Goal: Task Accomplishment & Management: Complete application form

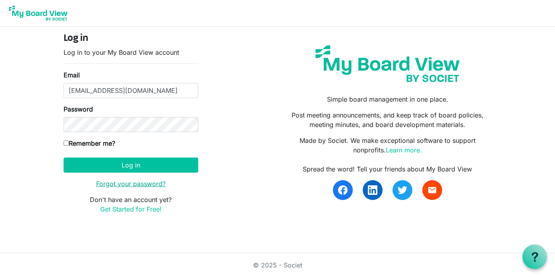
click at [126, 185] on link "Forgot your password?" at bounding box center [131, 184] width 70 height 8
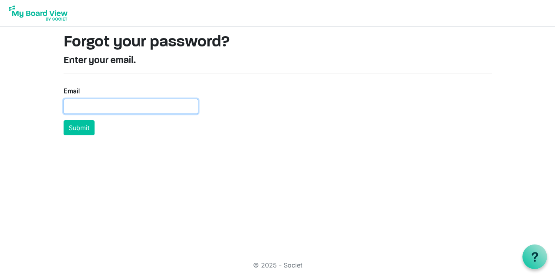
click at [115, 109] on input "Email" at bounding box center [131, 106] width 135 height 15
type input "[EMAIL_ADDRESS][DOMAIN_NAME]"
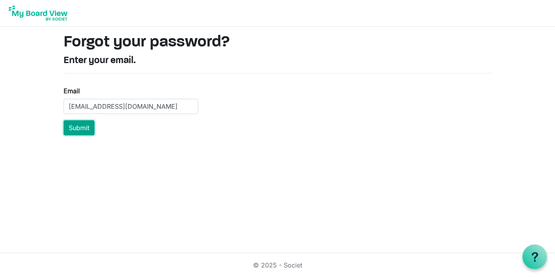
click at [86, 128] on button "Submit" at bounding box center [79, 127] width 31 height 15
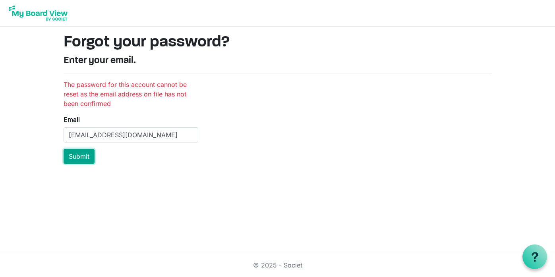
click at [83, 156] on button "Submit" at bounding box center [79, 156] width 31 height 15
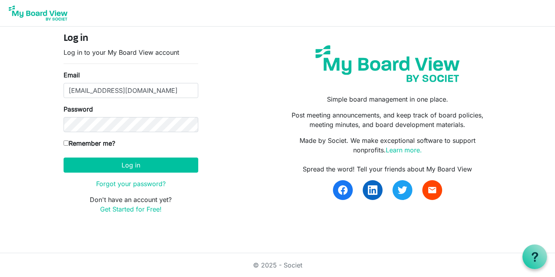
click at [66, 142] on input "Remember me?" at bounding box center [66, 143] width 5 height 5
checkbox input "true"
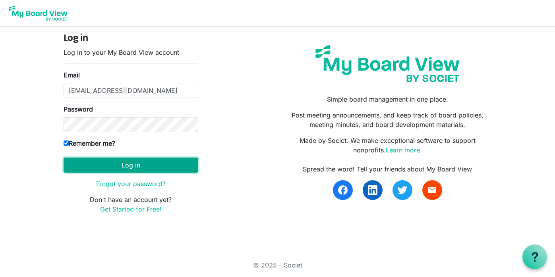
click at [122, 166] on button "Log in" at bounding box center [131, 165] width 135 height 15
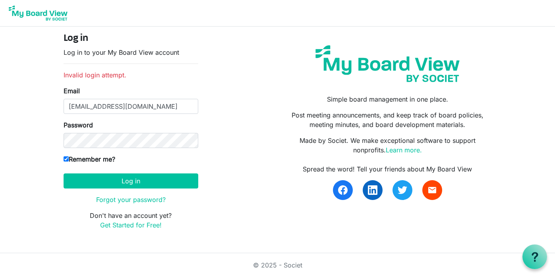
click at [66, 161] on input "Remember me?" at bounding box center [66, 159] width 5 height 5
checkbox input "false"
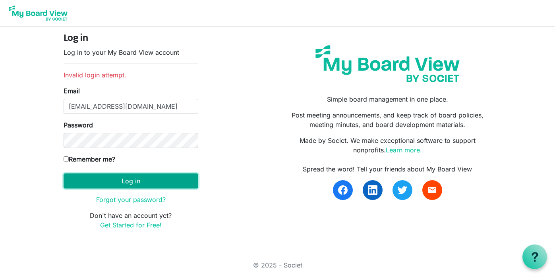
click at [125, 181] on button "Log in" at bounding box center [131, 181] width 135 height 15
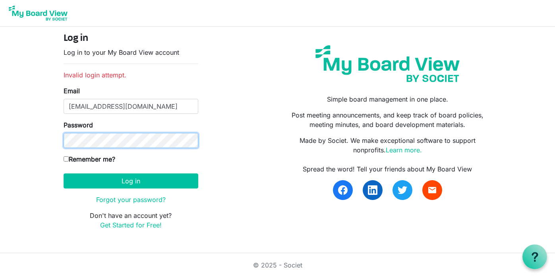
click at [64, 174] on button "Log in" at bounding box center [131, 181] width 135 height 15
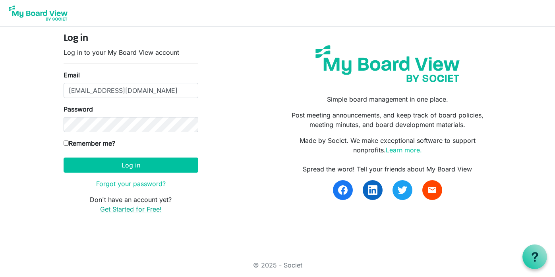
click at [152, 209] on link "Get Started for Free!" at bounding box center [131, 209] width 62 height 8
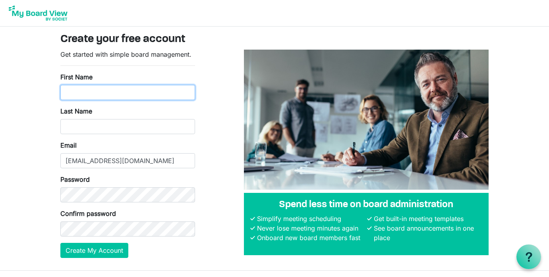
click at [87, 93] on input "First Name" at bounding box center [127, 92] width 135 height 15
type input "[PERSON_NAME]"
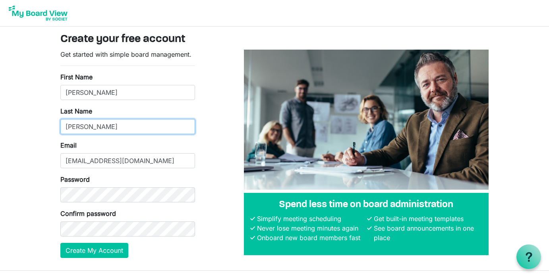
type input "[PERSON_NAME]"
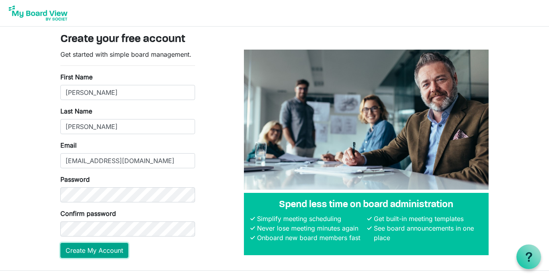
click at [87, 251] on button "Create My Account" at bounding box center [94, 250] width 68 height 15
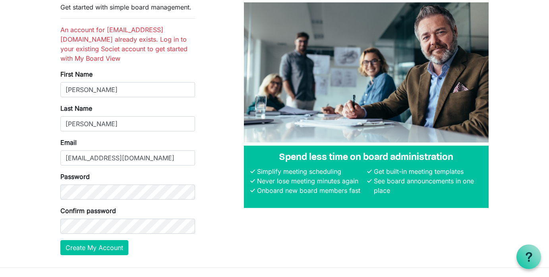
scroll to position [52, 0]
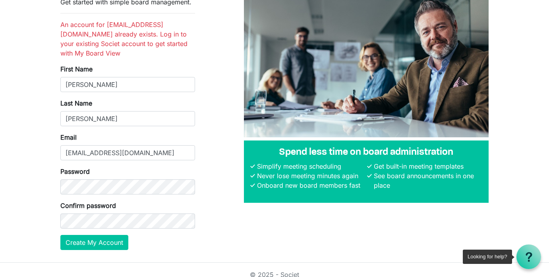
click at [528, 259] on icon at bounding box center [529, 257] width 10 height 10
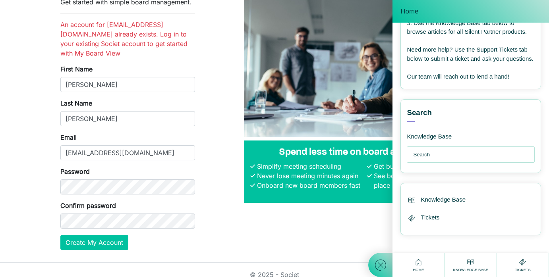
scroll to position [115, 0]
click at [425, 150] on input "text" at bounding box center [472, 155] width 119 height 16
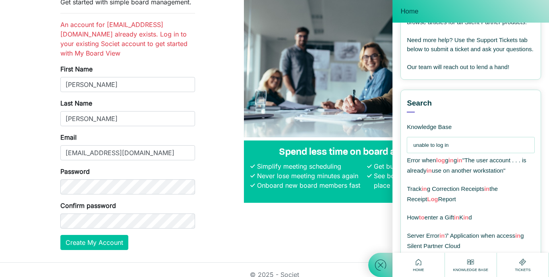
type input "unable to log in"
click at [346, 230] on div "Spend less time on board administration Simplify meeting scheduling Never lose …" at bounding box center [366, 126] width 257 height 259
click at [522, 127] on div "Search Knowledge Base unable to log in Error when log g in g in "The user accou…" at bounding box center [471, 189] width 128 height 182
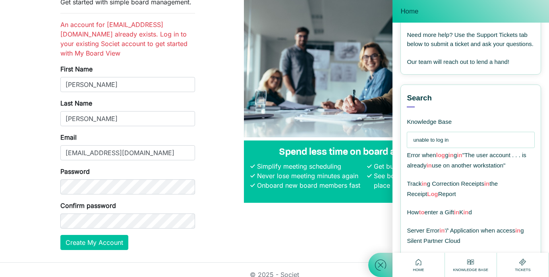
scroll to position [240, 0]
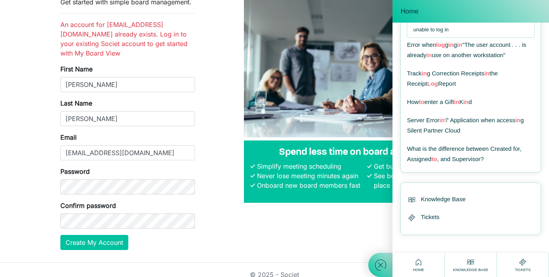
click at [420, 263] on icon at bounding box center [419, 262] width 10 height 10
click at [474, 265] on use at bounding box center [470, 262] width 7 height 5
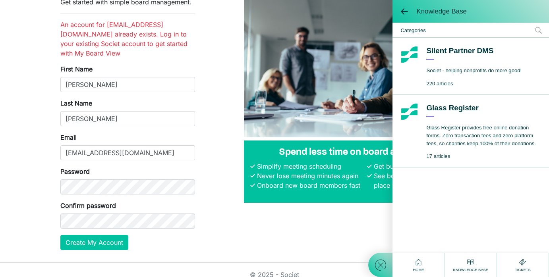
click at [403, 10] on span at bounding box center [405, 12] width 8 height 8
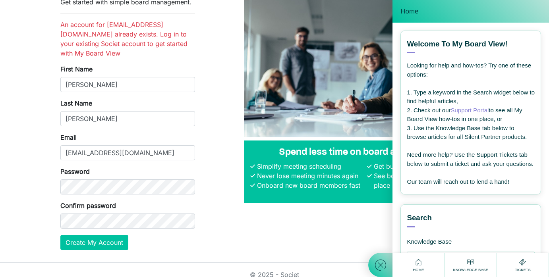
click at [526, 52] on div "Welcome to My Board View! View all articles" at bounding box center [471, 46] width 128 height 14
click at [462, 110] on link "Support Portal" at bounding box center [470, 110] width 38 height 7
